Goal: Task Accomplishment & Management: Manage account settings

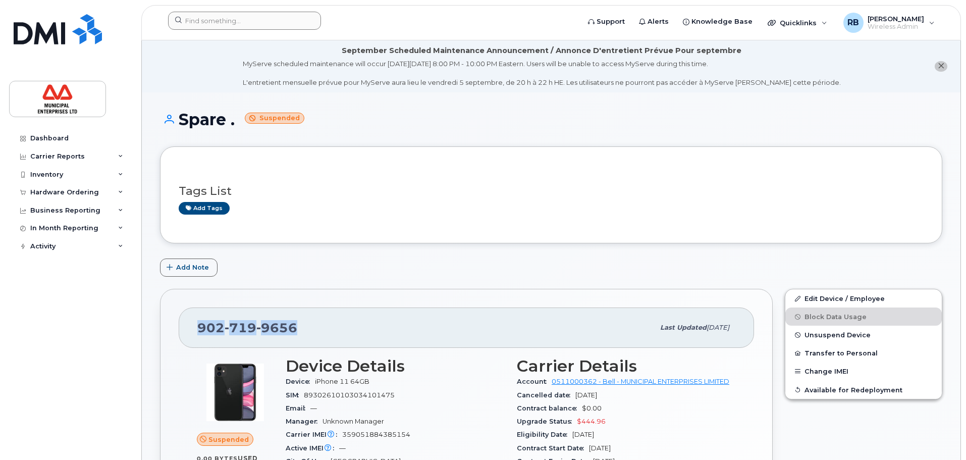
drag, startPoint x: 304, startPoint y: 332, endPoint x: 177, endPoint y: 339, distance: 126.8
click at [177, 339] on div "902 719 9656 Last updated May 24, 2025 Suspended 0.00 Bytes  used 5.00 GB  incl…" at bounding box center [466, 467] width 612 height 356
copy span "902 719 9656"
click at [317, 16] on div at bounding box center [244, 21] width 153 height 18
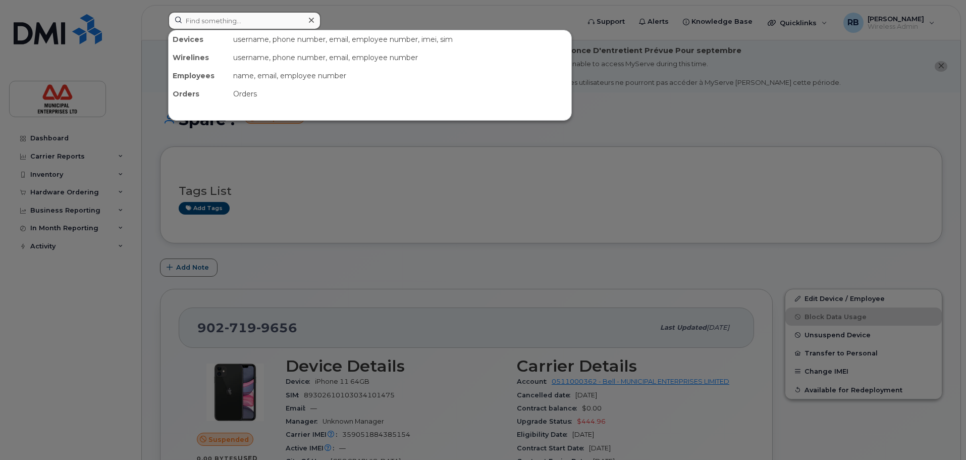
paste input "902-719-9656"
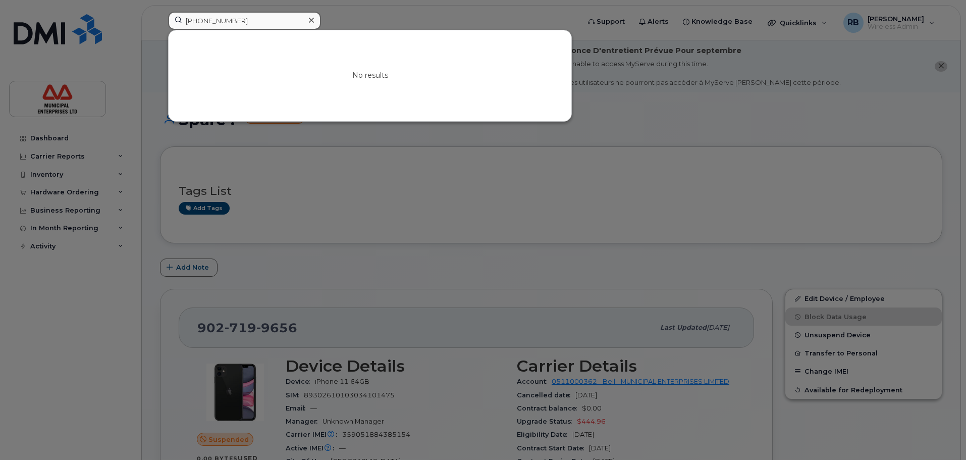
click at [199, 20] on input "902-719-9656" at bounding box center [244, 21] width 153 height 18
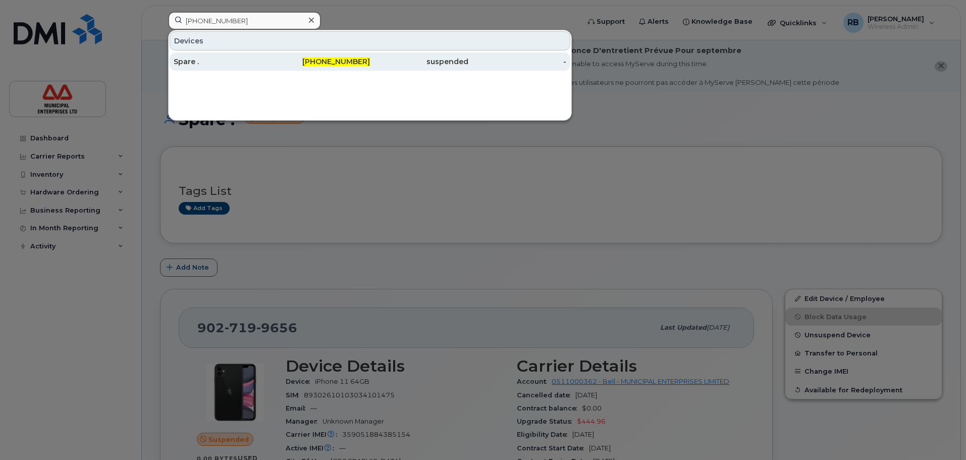
type input "902-719-9656"
click at [228, 62] on div "Spare ." at bounding box center [223, 62] width 98 height 10
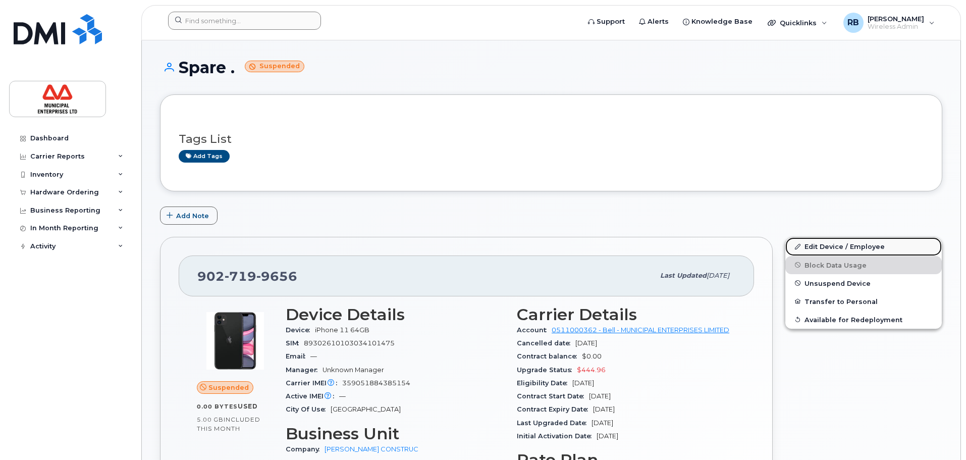
click at [834, 252] on link "Edit Device / Employee" at bounding box center [863, 246] width 156 height 18
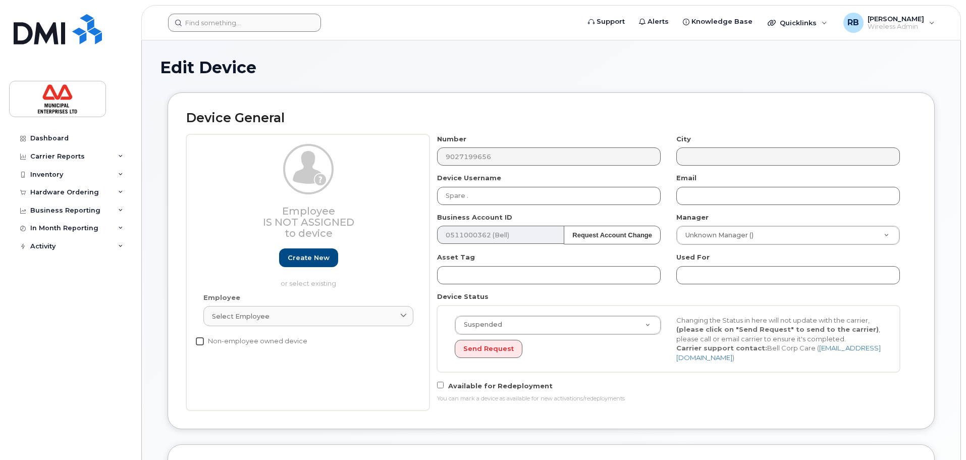
select select "3844603"
drag, startPoint x: 488, startPoint y: 194, endPoint x: 433, endPoint y: 200, distance: 54.8
click at [433, 200] on div "Device Username Spare ." at bounding box center [548, 189] width 239 height 32
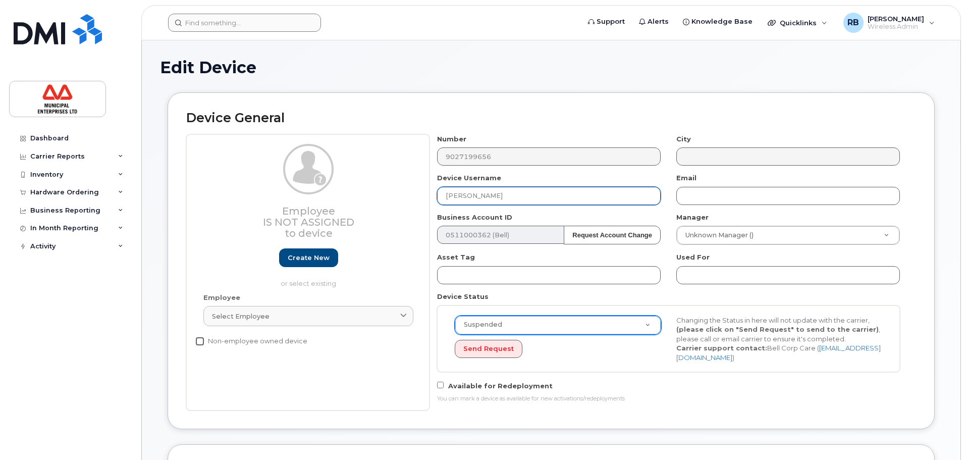
type input "[PERSON_NAME]"
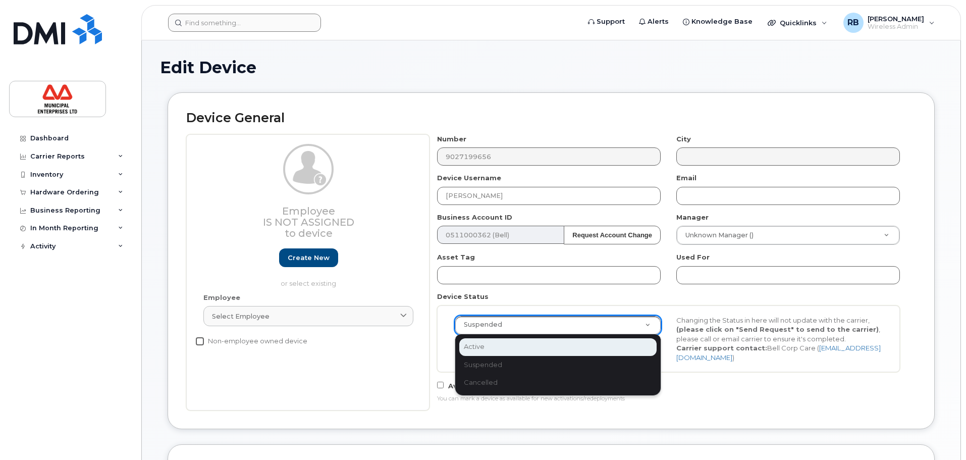
select select "active"
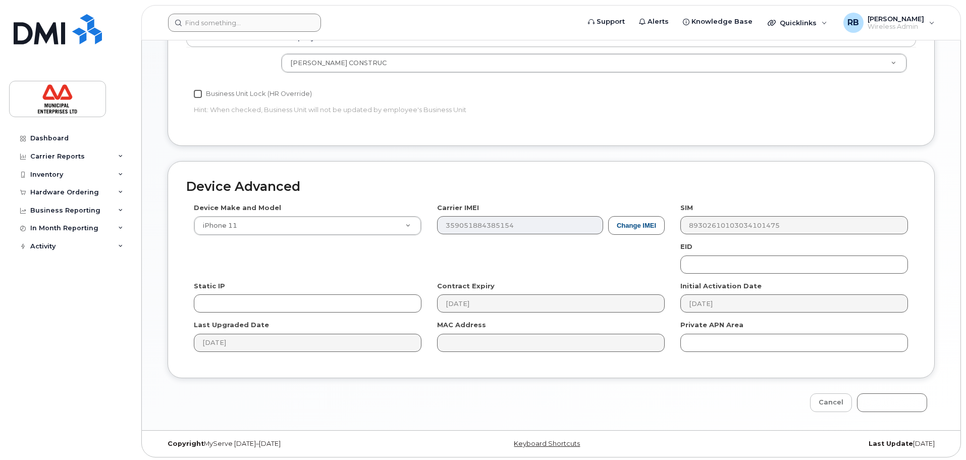
scroll to position [459, 0]
click at [903, 403] on input "Update Device" at bounding box center [892, 399] width 70 height 19
type input "Saving..."
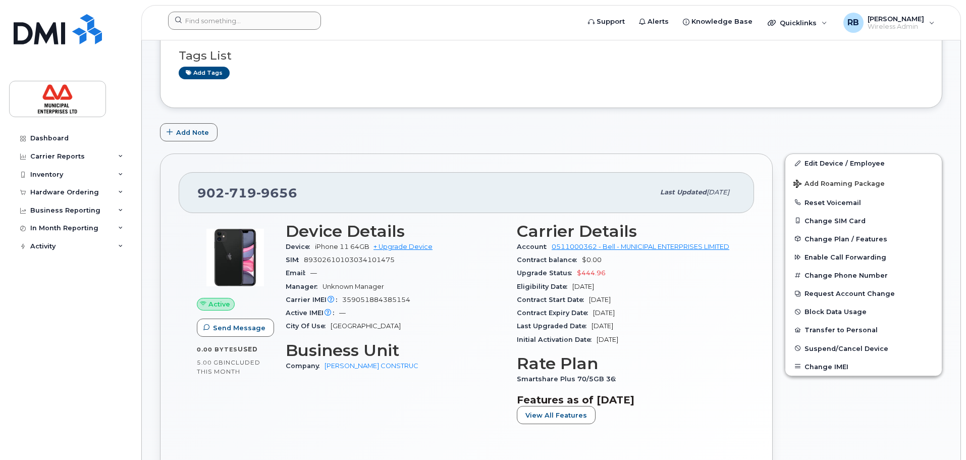
scroll to position [101, 0]
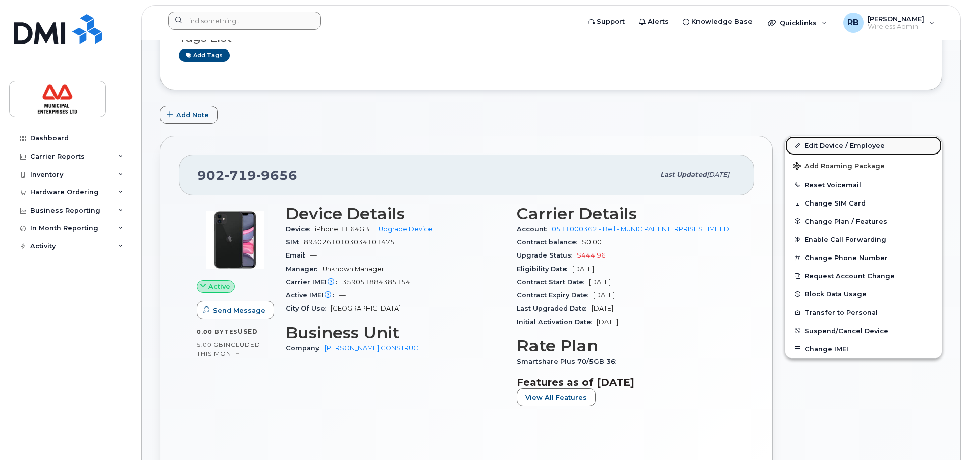
click at [823, 142] on link "Edit Device / Employee" at bounding box center [863, 145] width 156 height 18
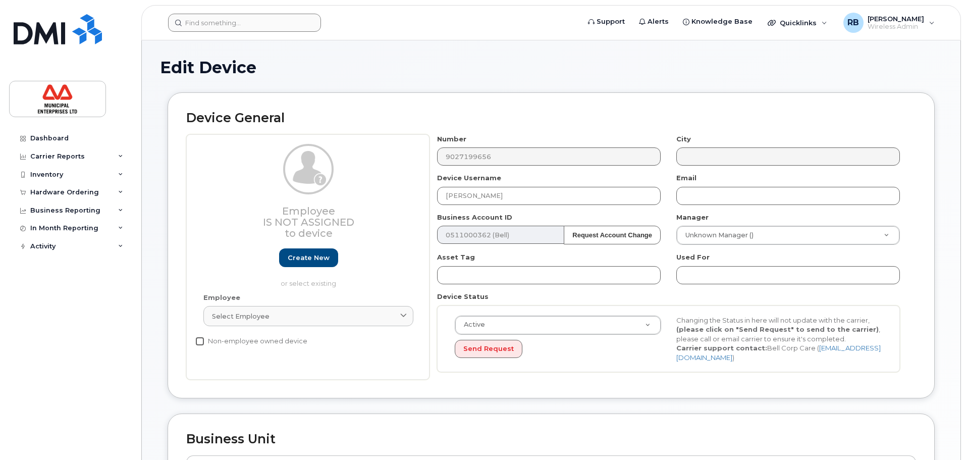
select select "3844603"
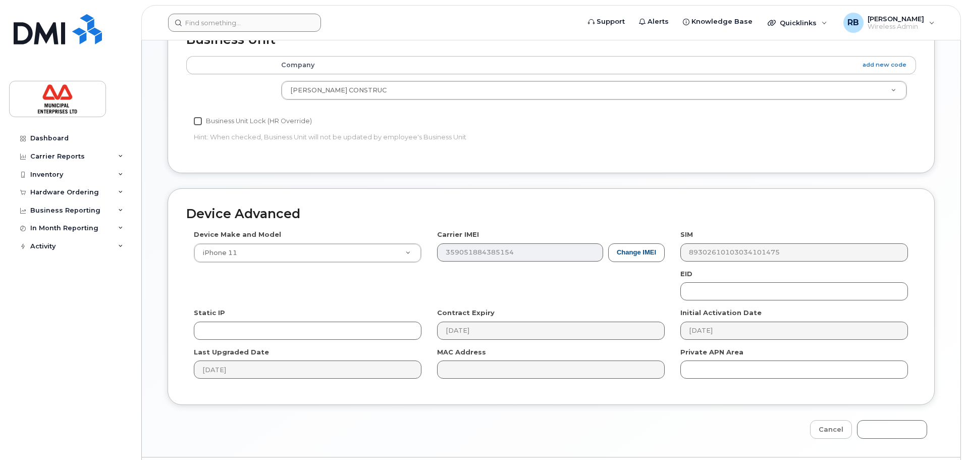
scroll to position [404, 0]
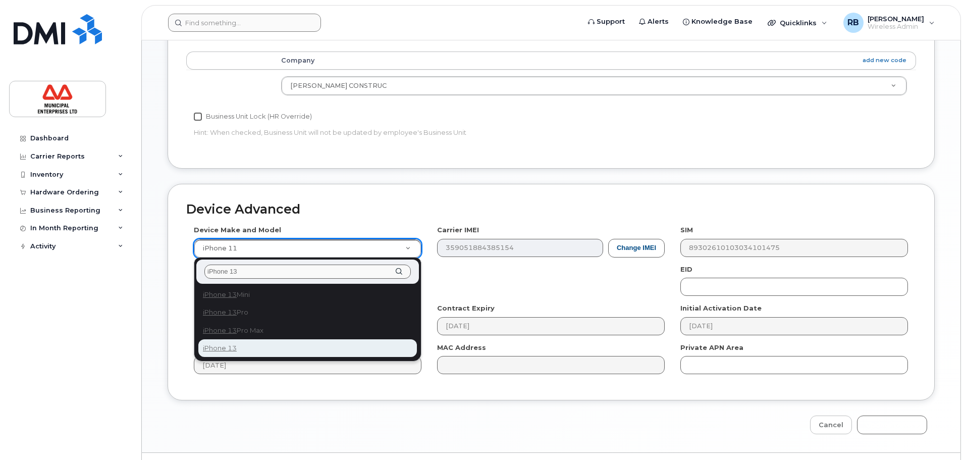
type input "iPhone 13"
select select "2612"
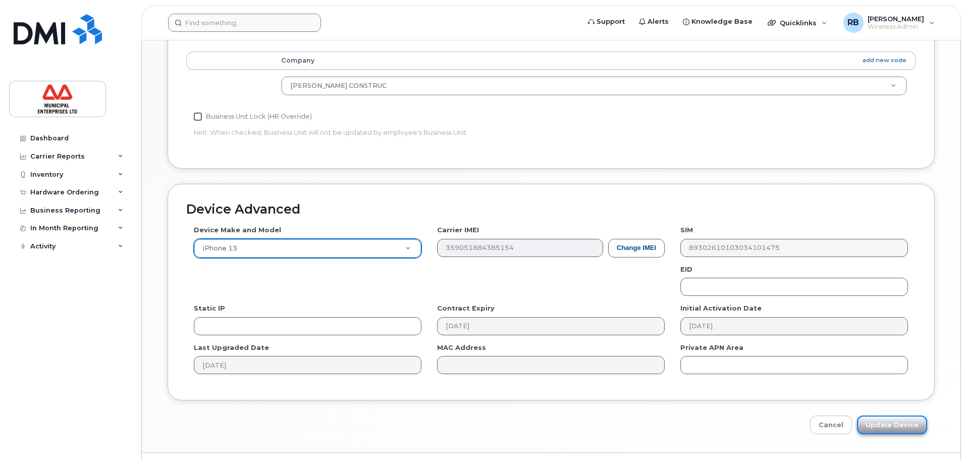
click at [899, 423] on input "Update Device" at bounding box center [892, 424] width 70 height 19
type input "Saving..."
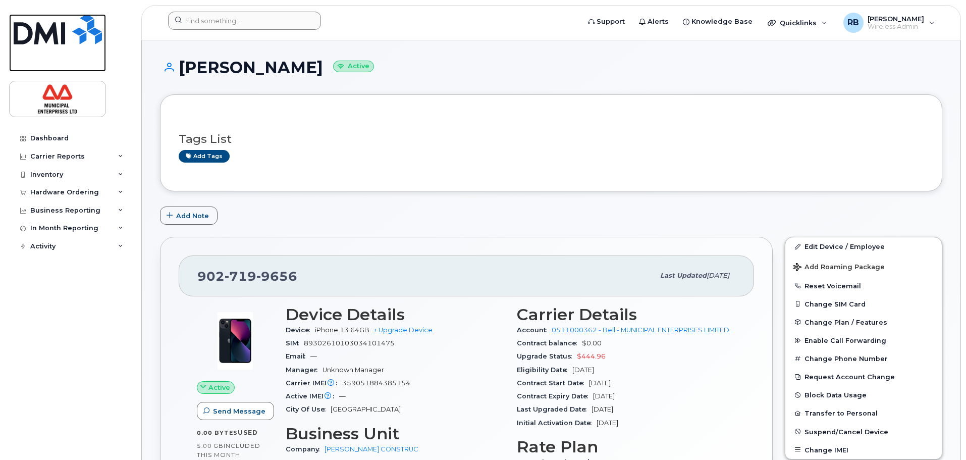
click at [70, 36] on img at bounding box center [58, 29] width 88 height 30
